Goal: Transaction & Acquisition: Register for event/course

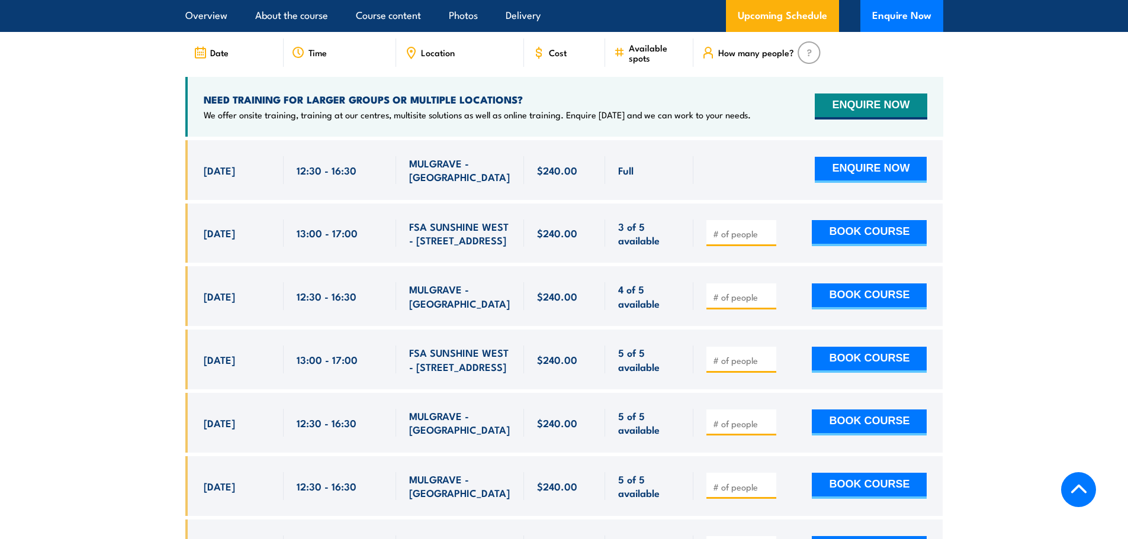
scroll to position [2171, 0]
click at [115, 246] on section "UPCOMING SCHEDULE FOR - "Chief Fire Warden Training" [DATE] [DATE]" at bounding box center [564, 373] width 1128 height 829
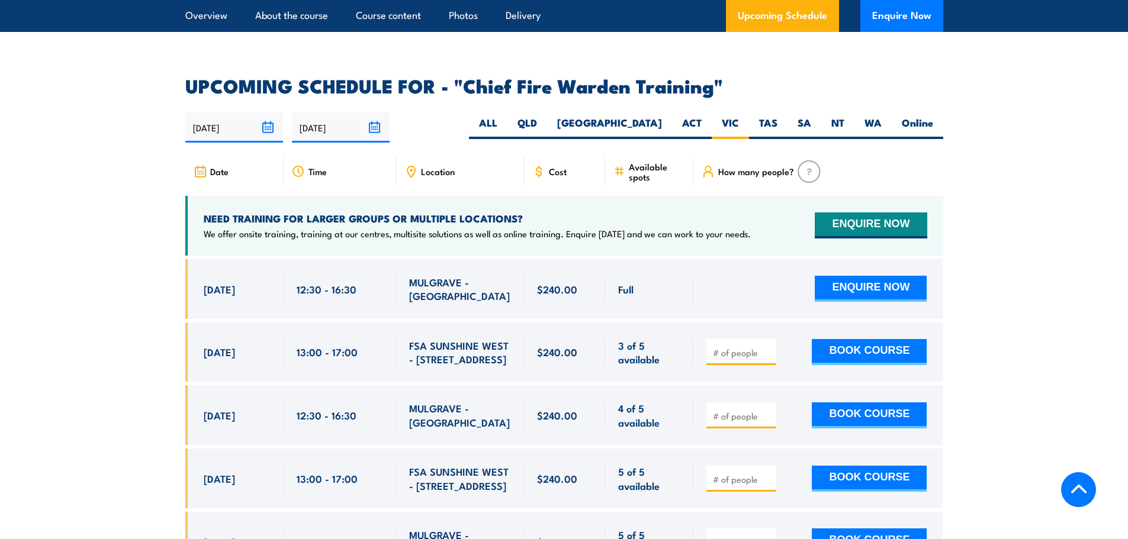
scroll to position [2112, 0]
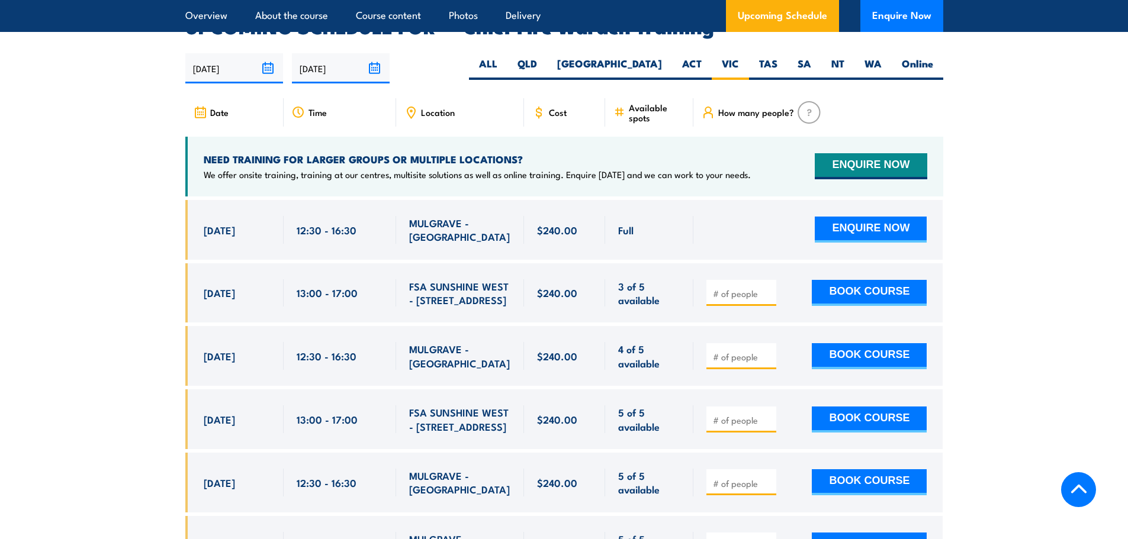
click at [732, 288] on input "number" at bounding box center [742, 294] width 59 height 12
click at [766, 288] on input "1" at bounding box center [742, 294] width 59 height 12
type input "2"
click at [766, 288] on input "2" at bounding box center [742, 294] width 59 height 12
click at [822, 280] on button "BOOK COURSE" at bounding box center [869, 293] width 115 height 26
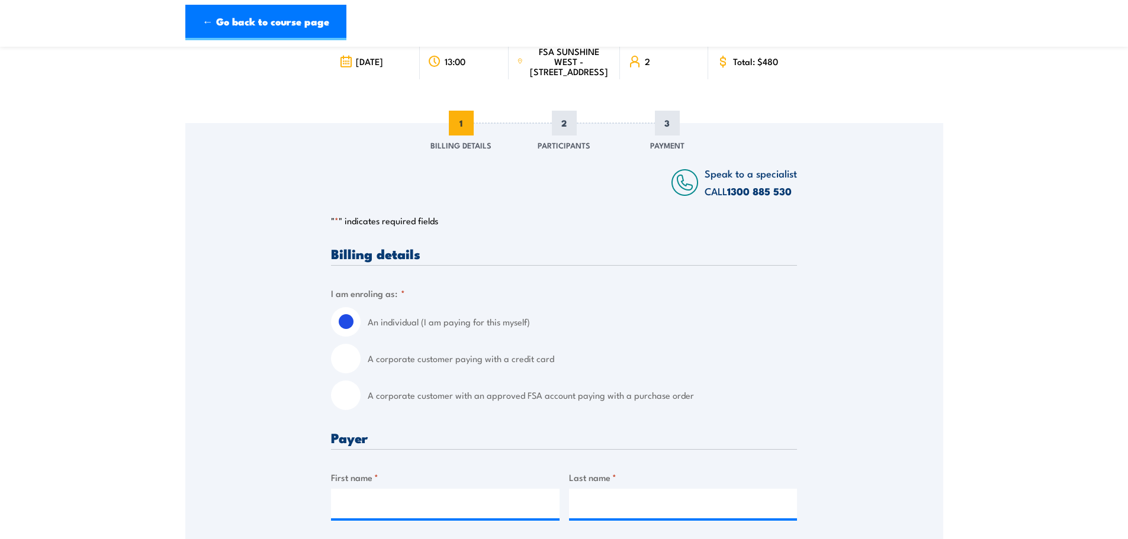
scroll to position [118, 0]
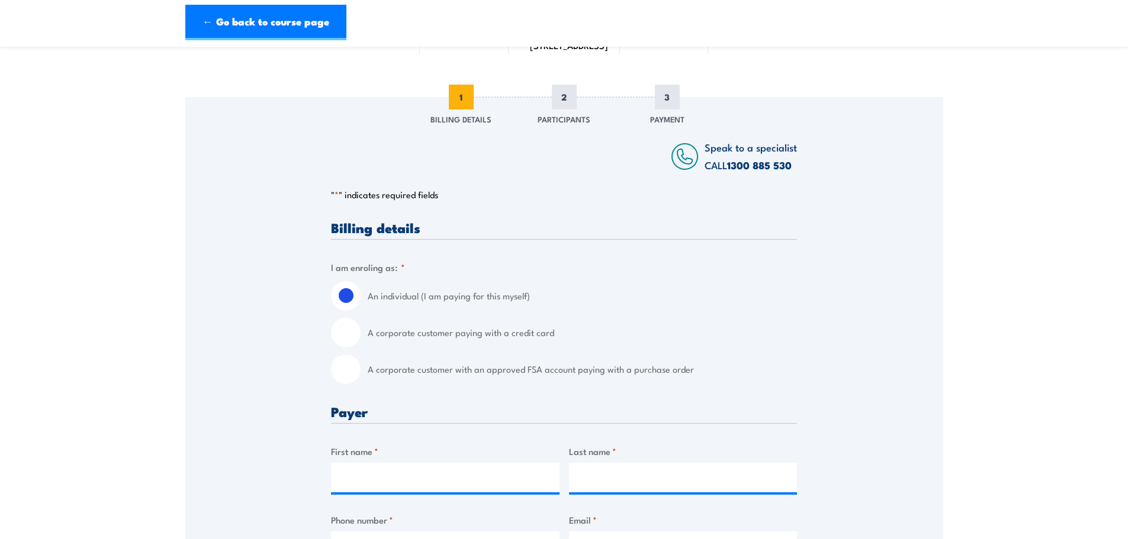
click at [339, 372] on input "A corporate customer with an approved FSA account paying with a purchase order" at bounding box center [346, 370] width 30 height 30
radio input "true"
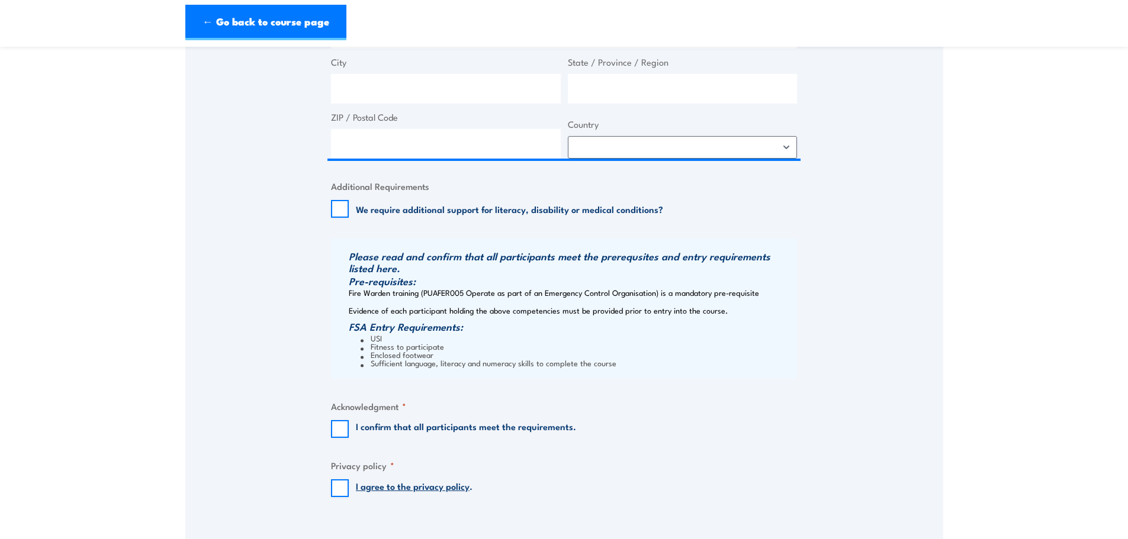
scroll to position [1066, 0]
